Goal: Task Accomplishment & Management: Manage account settings

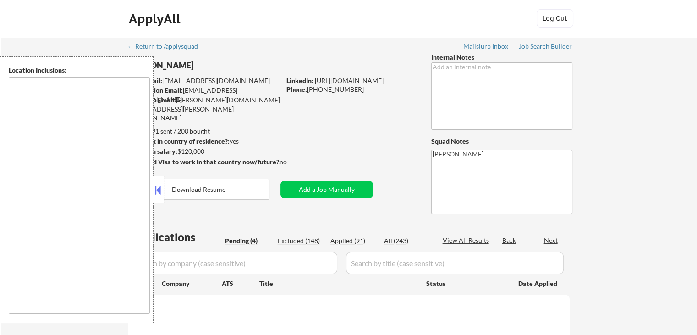
select select ""pending""
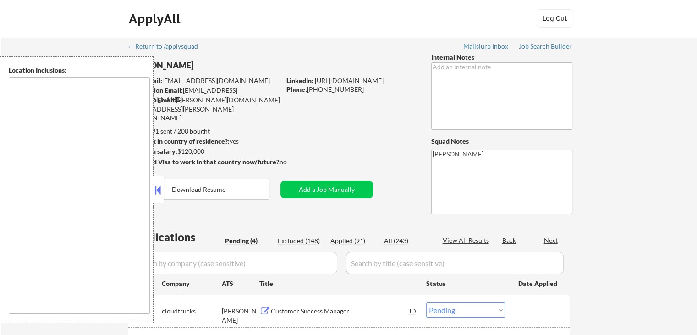
type textarea "[GEOGRAPHIC_DATA], [GEOGRAPHIC_DATA] [GEOGRAPHIC_DATA], [GEOGRAPHIC_DATA] [GEOG…"
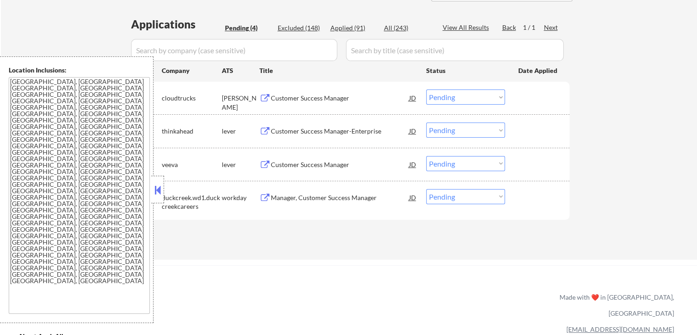
scroll to position [229, 0]
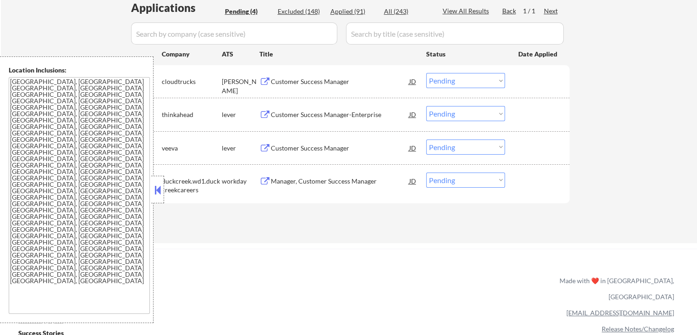
click at [319, 87] on div "Customer Success Manager" at bounding box center [340, 81] width 138 height 17
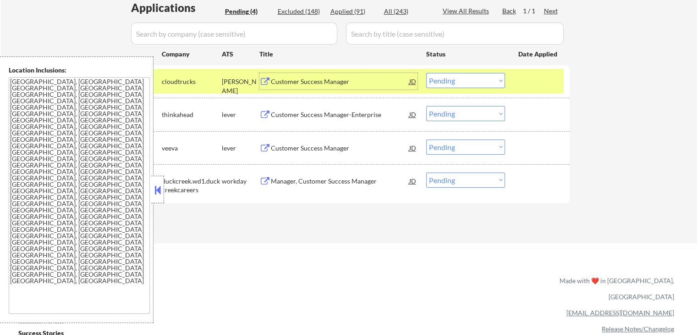
click at [366, 110] on div "Customer Success Manager-Enterprise" at bounding box center [340, 114] width 138 height 17
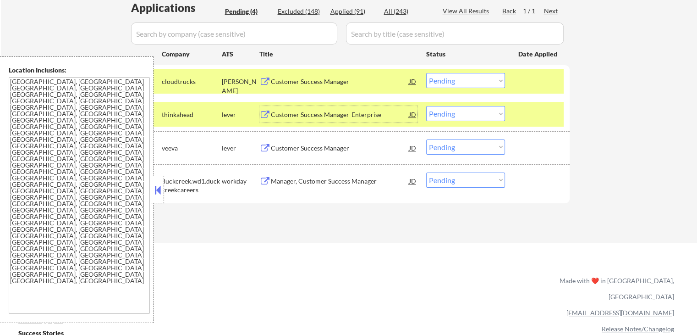
click at [457, 82] on select "Choose an option... Pending Applied Excluded (Questions) Excluded (Expired) Exc…" at bounding box center [465, 80] width 79 height 15
click at [426, 73] on select "Choose an option... Pending Applied Excluded (Questions) Excluded (Expired) Exc…" at bounding box center [465, 80] width 79 height 15
click at [337, 155] on div "#3 veeva lever Customer Success Manager JD Choose an option... Pending Applied …" at bounding box center [347, 147] width 433 height 25
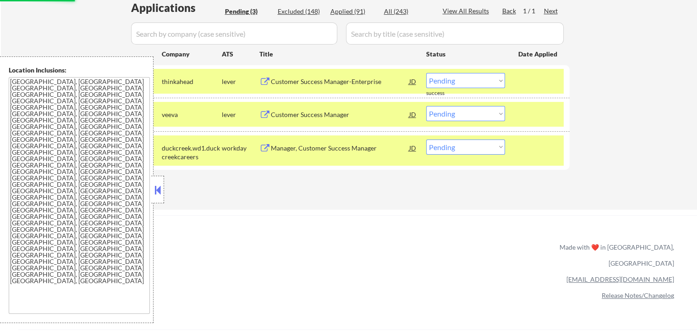
click at [346, 116] on div "Customer Success Manager" at bounding box center [340, 114] width 138 height 9
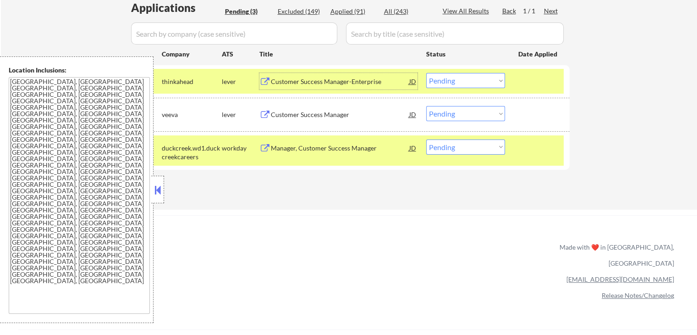
click at [361, 87] on div "Customer Success Manager-Enterprise" at bounding box center [340, 81] width 138 height 17
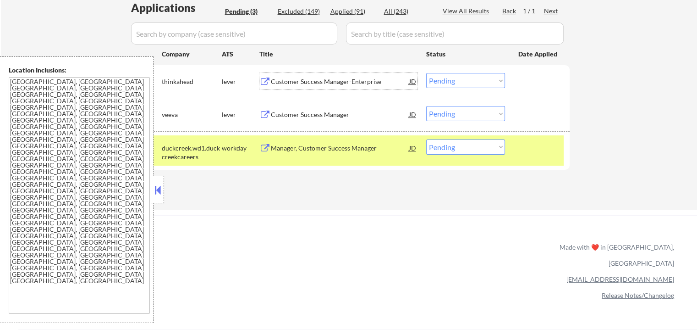
click at [457, 81] on select "Choose an option... Pending Applied Excluded (Questions) Excluded (Expired) Exc…" at bounding box center [465, 80] width 79 height 15
click at [426, 73] on select "Choose an option... Pending Applied Excluded (Questions) Excluded (Expired) Exc…" at bounding box center [465, 80] width 79 height 15
click at [366, 147] on div "Manager, Customer Success Manager" at bounding box center [340, 147] width 138 height 9
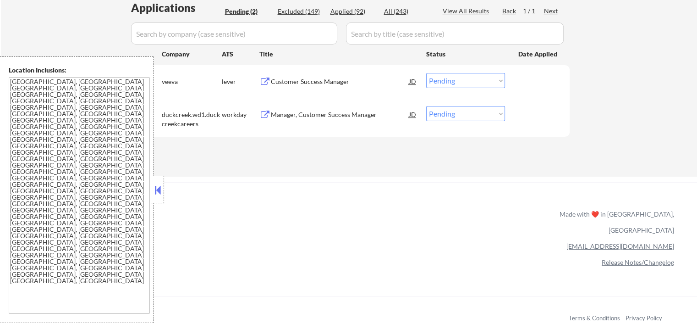
drag, startPoint x: 446, startPoint y: 82, endPoint x: 446, endPoint y: 87, distance: 5.1
click at [446, 82] on select "Choose an option... Pending Applied Excluded (Questions) Excluded (Expired) Exc…" at bounding box center [465, 80] width 79 height 15
click at [426, 73] on select "Choose an option... Pending Applied Excluded (Questions) Excluded (Expired) Exc…" at bounding box center [465, 80] width 79 height 15
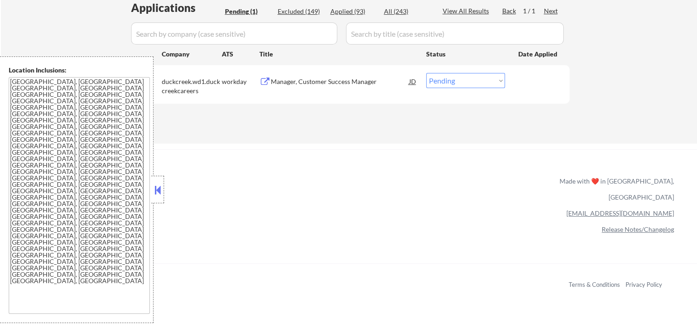
click at [444, 80] on select "Choose an option... Pending Applied Excluded (Questions) Excluded (Expired) Exc…" at bounding box center [465, 80] width 79 height 15
select select ""applied""
click at [426, 73] on select "Choose an option... Pending Applied Excluded (Questions) Excluded (Expired) Exc…" at bounding box center [465, 80] width 79 height 15
click at [435, 115] on div "Applications Pending (1) Excluded (149) Applied (93) All (243) View All Results…" at bounding box center [348, 63] width 441 height 126
